Goal: Find specific page/section: Find specific page/section

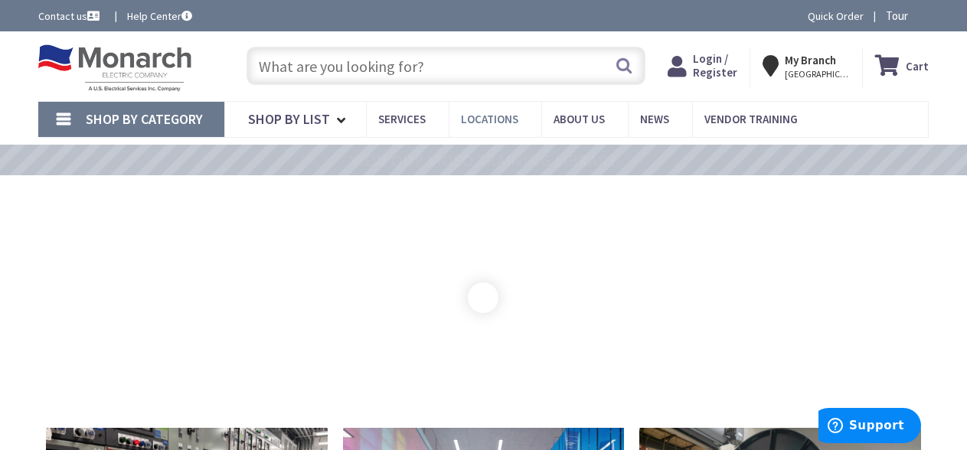
click at [493, 121] on span "Locations" at bounding box center [489, 119] width 57 height 15
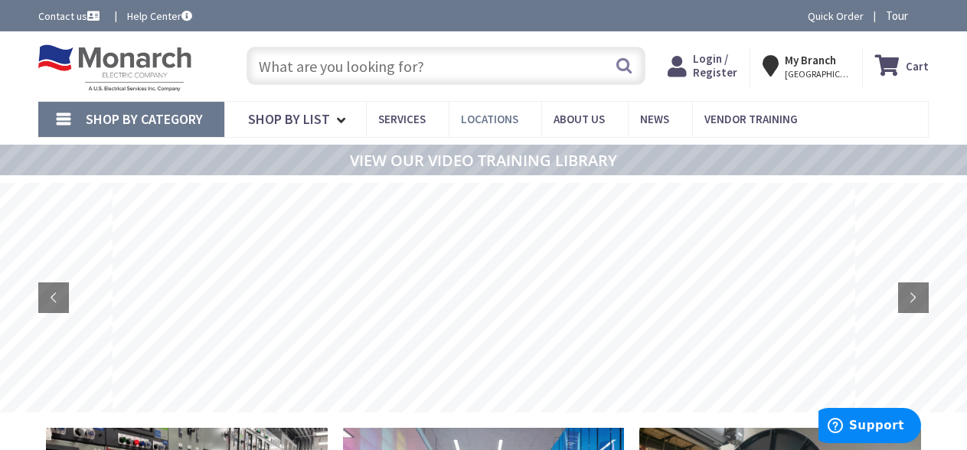
click at [502, 114] on span "Locations" at bounding box center [489, 119] width 57 height 15
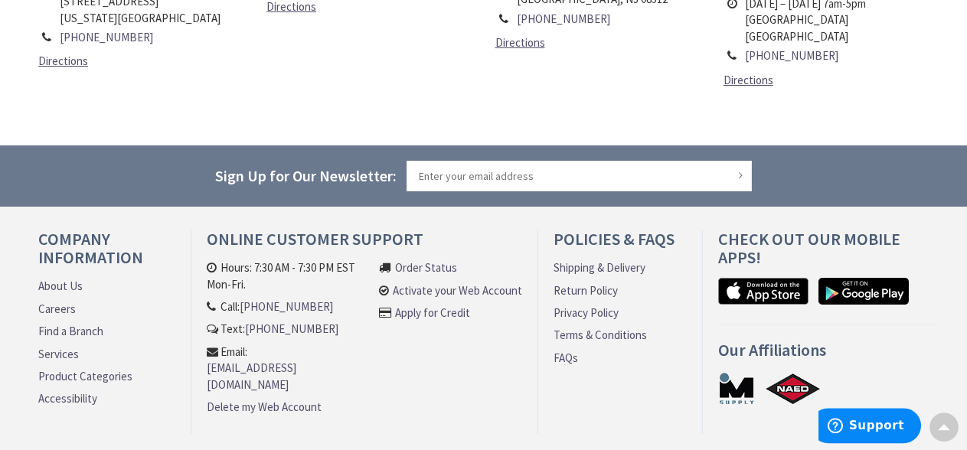
scroll to position [889, 0]
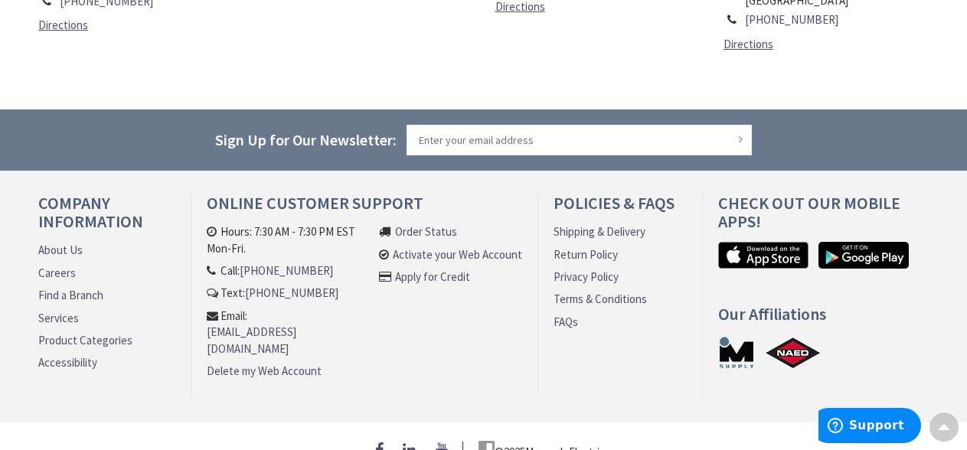
click at [54, 242] on link "About Us" at bounding box center [60, 250] width 44 height 16
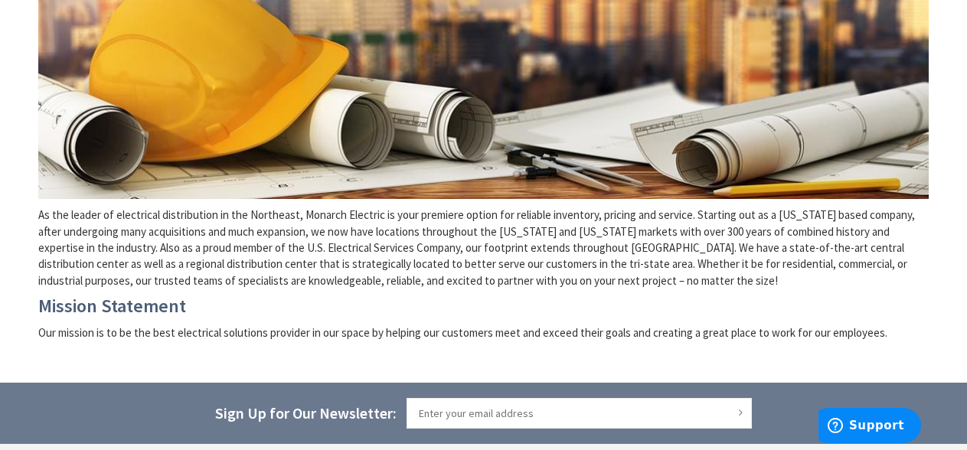
scroll to position [325, 0]
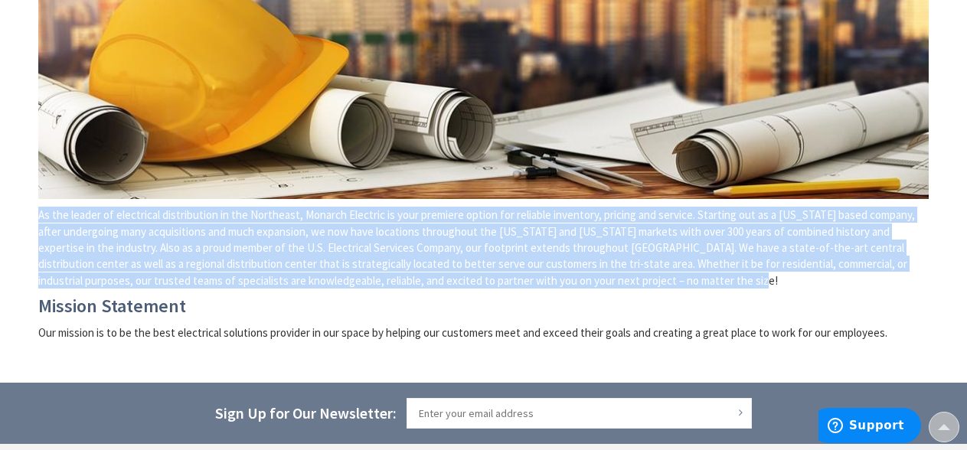
drag, startPoint x: 38, startPoint y: 218, endPoint x: 689, endPoint y: 280, distance: 653.2
click at [689, 280] on p "As the leader of electrical distribution in the Northeast, Monarch Electric is …" at bounding box center [483, 248] width 891 height 82
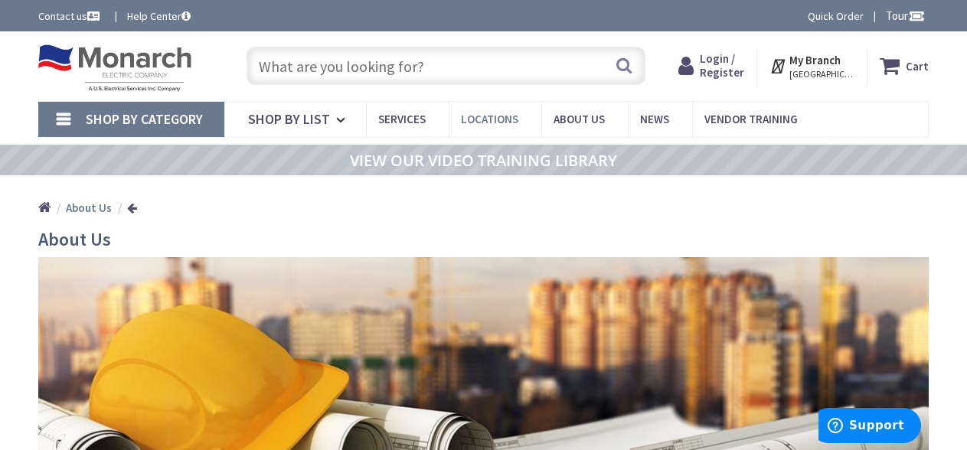
click at [486, 122] on span "Locations" at bounding box center [489, 119] width 57 height 15
